Goal: Navigation & Orientation: Go to known website

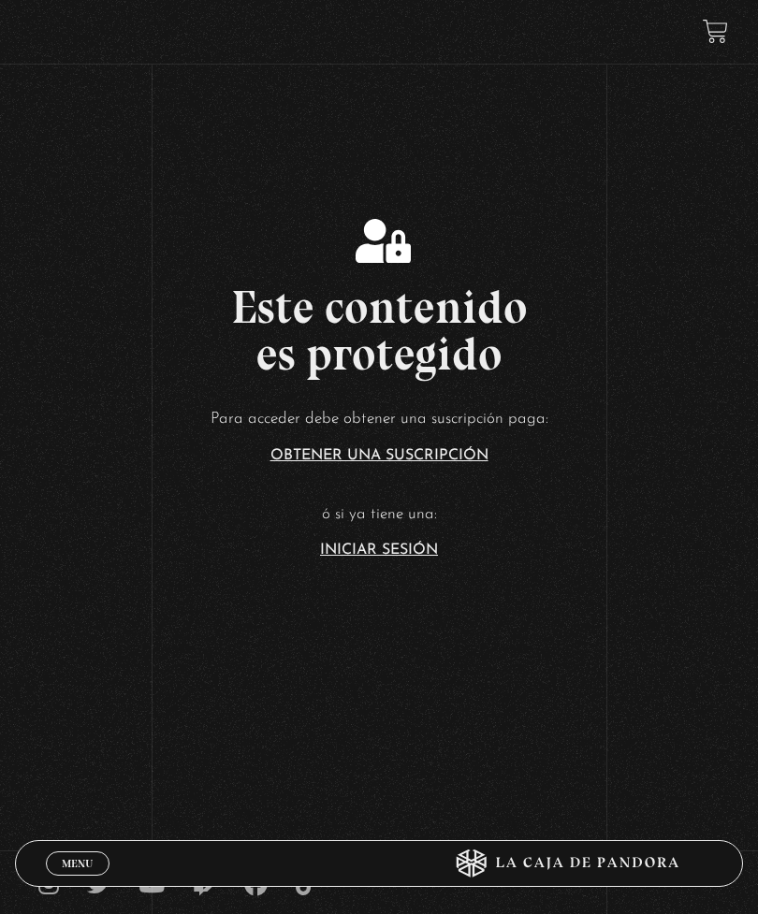
click at [361, 557] on link "Iniciar Sesión" at bounding box center [379, 549] width 118 height 15
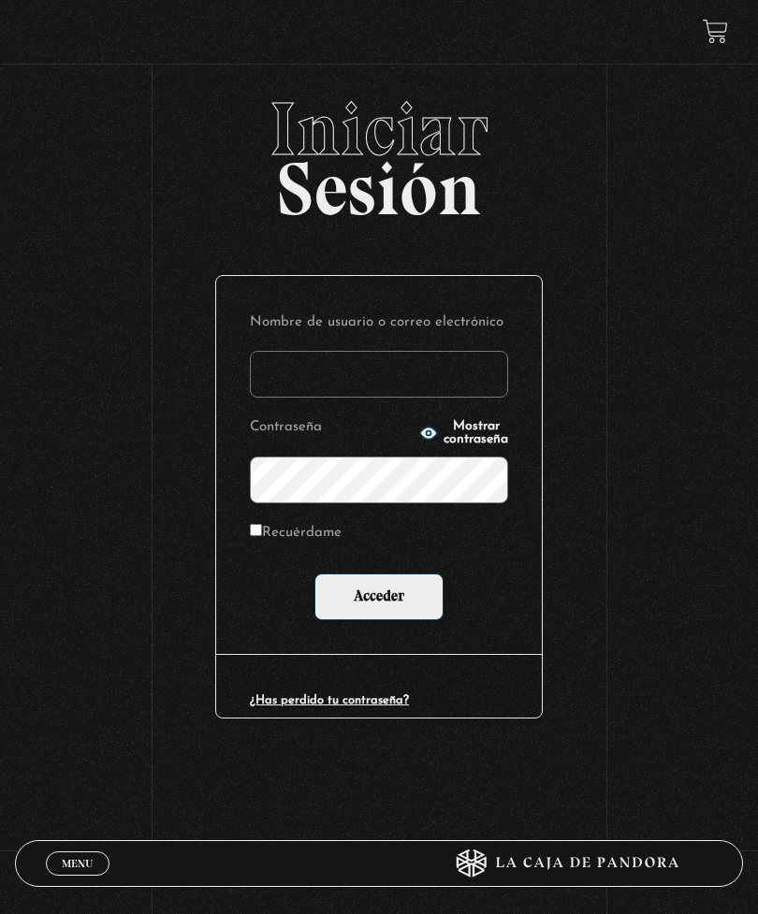
type input "[EMAIL_ADDRESS][DOMAIN_NAME]"
click at [379, 600] on input "Acceder" at bounding box center [378, 596] width 129 height 47
